Goal: Obtain resource: Obtain resource

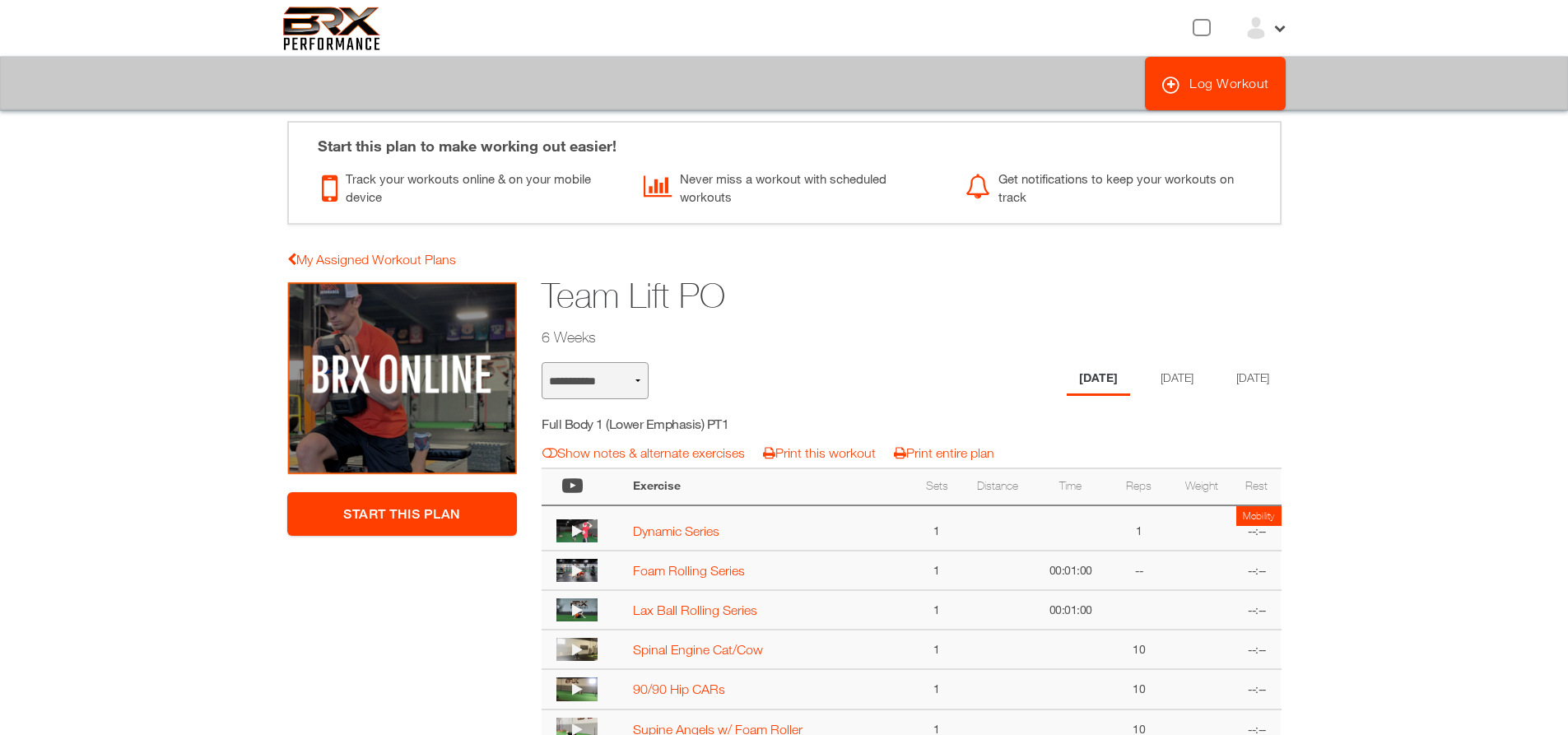
click at [604, 380] on select "**********" at bounding box center [595, 381] width 107 height 37
select select "**********"
click at [542, 362] on select "**********" at bounding box center [595, 381] width 107 height 37
click at [826, 452] on link "Print this workout" at bounding box center [819, 453] width 113 height 15
